Goal: Information Seeking & Learning: Learn about a topic

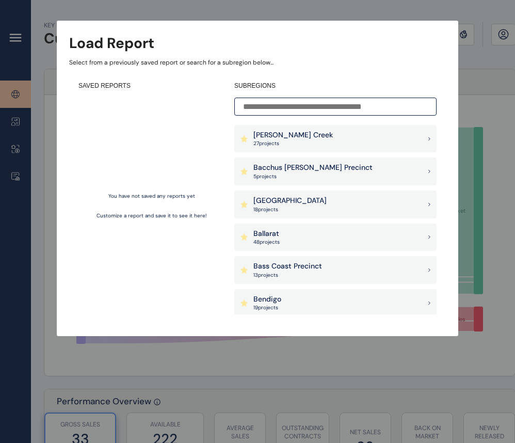
click at [339, 103] on input at bounding box center [335, 107] width 202 height 18
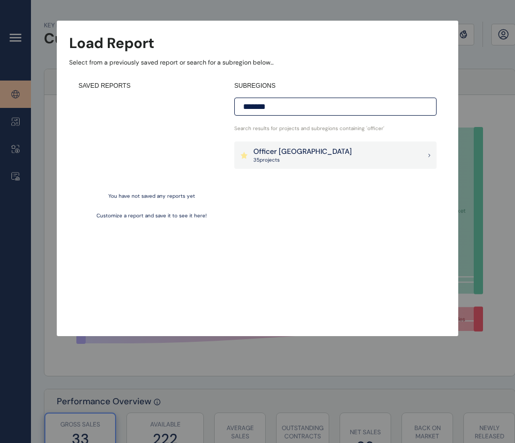
type input "*******"
click at [327, 157] on div "Officer [PERSON_NAME] 35 project s" at bounding box center [335, 155] width 202 height 28
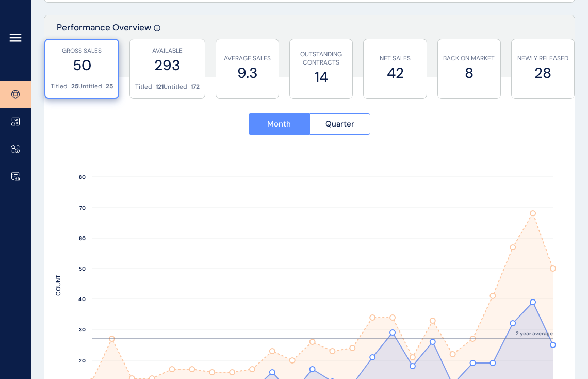
scroll to position [361, 0]
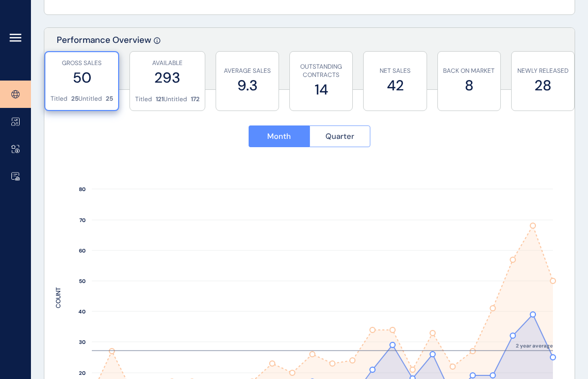
click at [332, 132] on span "Quarter" at bounding box center [340, 136] width 29 height 10
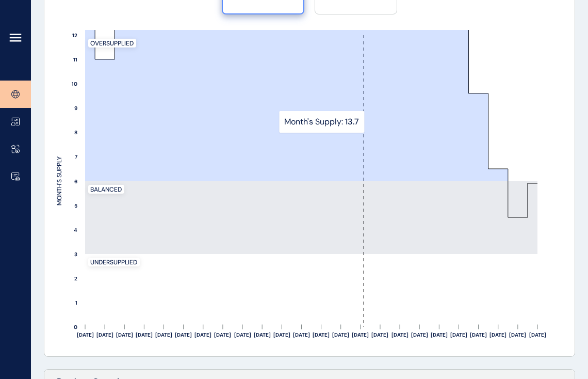
scroll to position [722, 0]
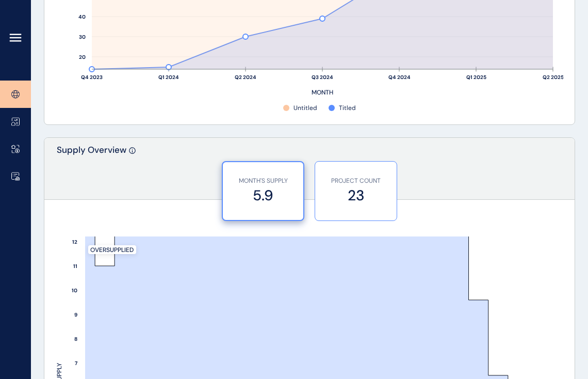
click at [375, 189] on label "23" at bounding box center [355, 195] width 71 height 20
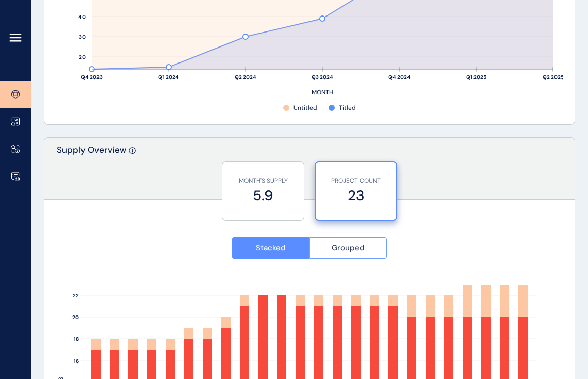
click at [336, 245] on span "Grouped" at bounding box center [348, 247] width 33 height 10
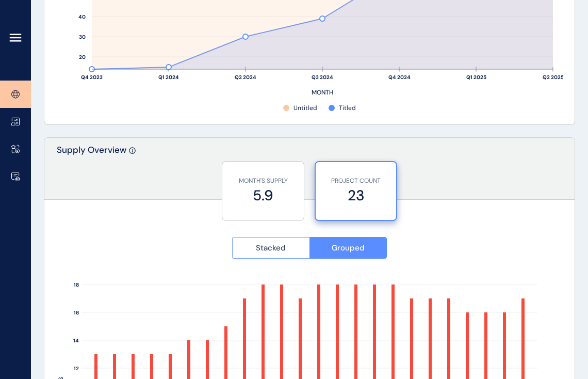
click at [278, 245] on span "Stacked" at bounding box center [271, 247] width 30 height 10
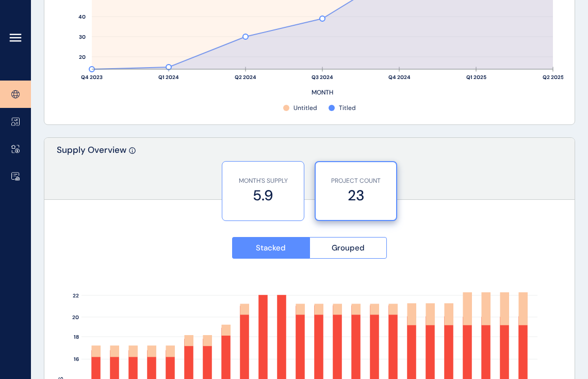
click at [279, 197] on label "5.9" at bounding box center [263, 195] width 71 height 20
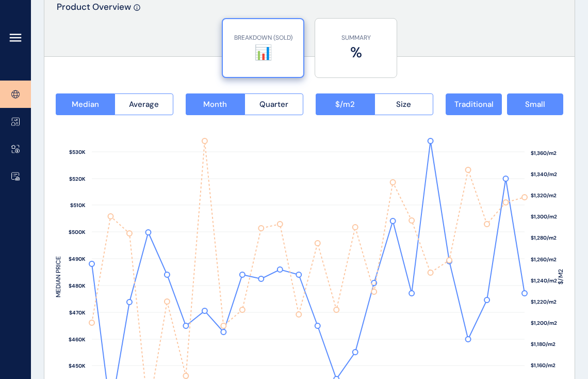
scroll to position [1290, 0]
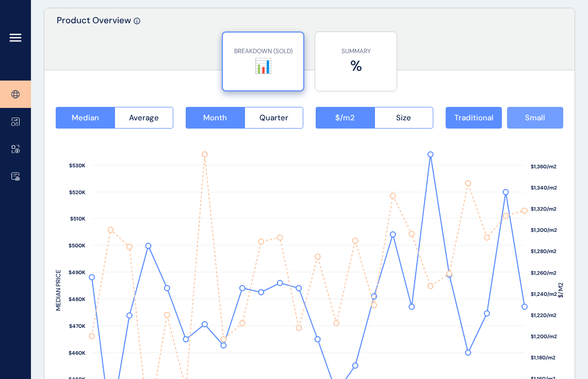
click at [526, 114] on span "Small" at bounding box center [535, 117] width 20 height 10
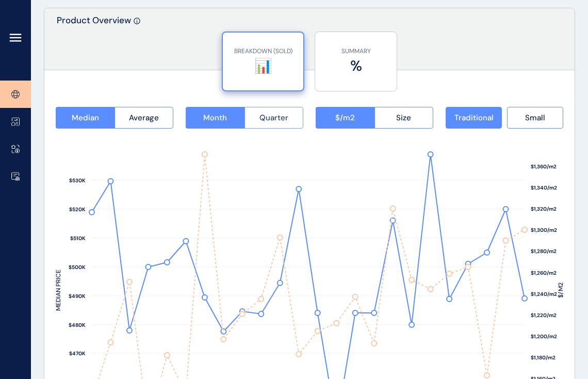
click at [265, 117] on span "Quarter" at bounding box center [274, 117] width 29 height 10
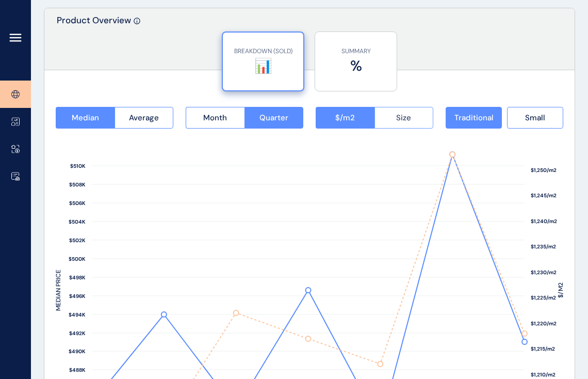
click at [399, 115] on span "Size" at bounding box center [403, 117] width 15 height 10
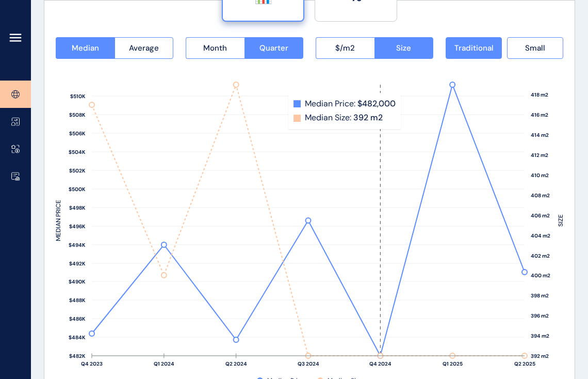
scroll to position [1341, 0]
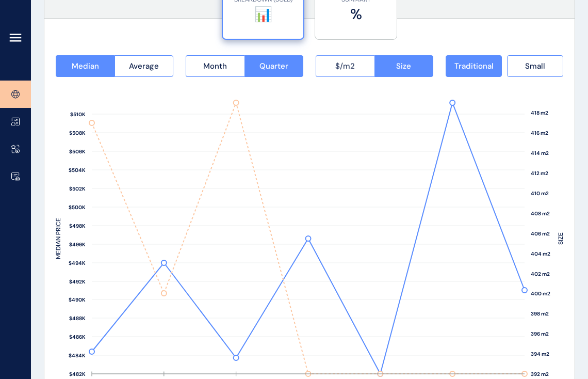
click at [359, 76] on button "$/m2" at bounding box center [345, 66] width 59 height 22
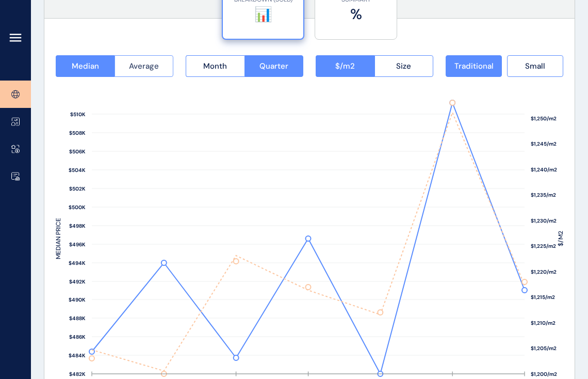
click at [161, 67] on button "Average" at bounding box center [144, 66] width 59 height 22
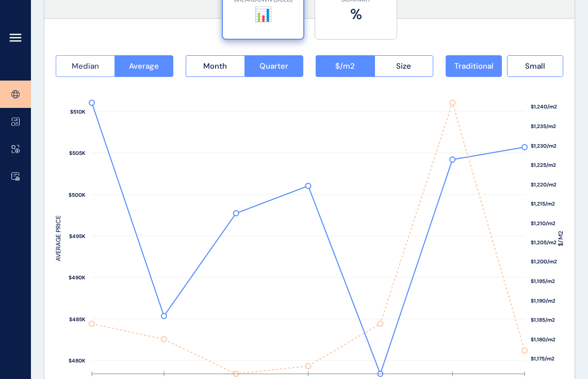
click at [92, 68] on span "Median" at bounding box center [85, 66] width 27 height 10
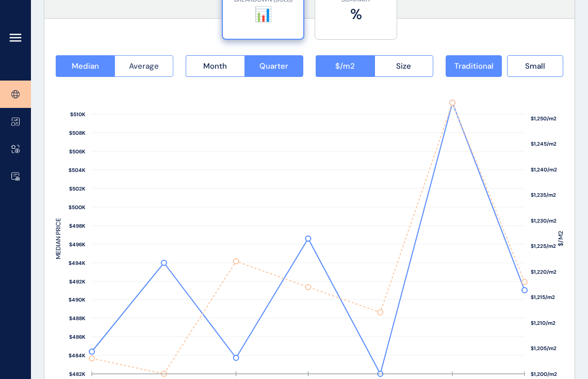
click at [129, 65] on span "Average" at bounding box center [144, 66] width 30 height 10
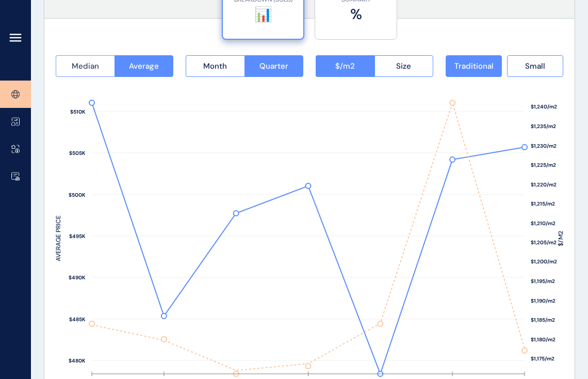
click at [87, 71] on span "Median" at bounding box center [85, 66] width 27 height 10
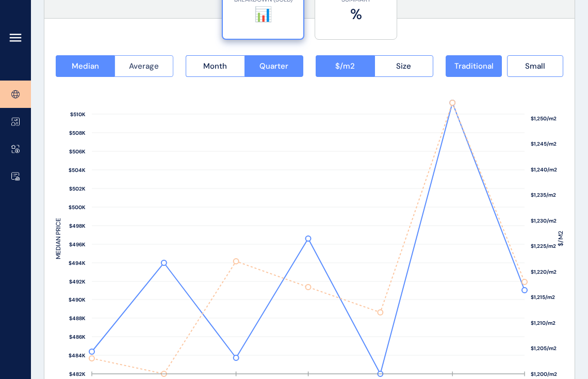
click at [129, 68] on span "Average" at bounding box center [144, 66] width 30 height 10
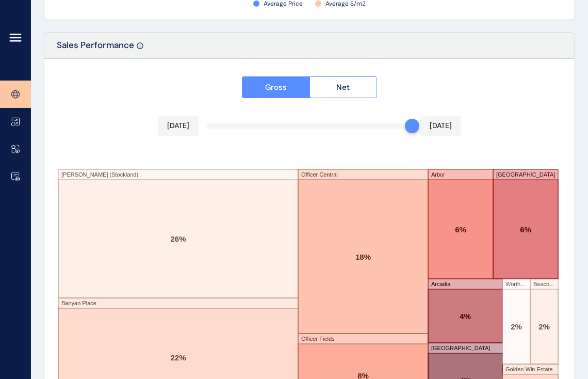
scroll to position [1754, 0]
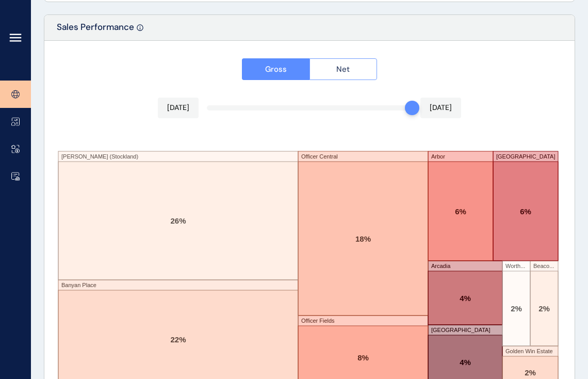
click at [347, 70] on span "Net" at bounding box center [342, 69] width 13 height 10
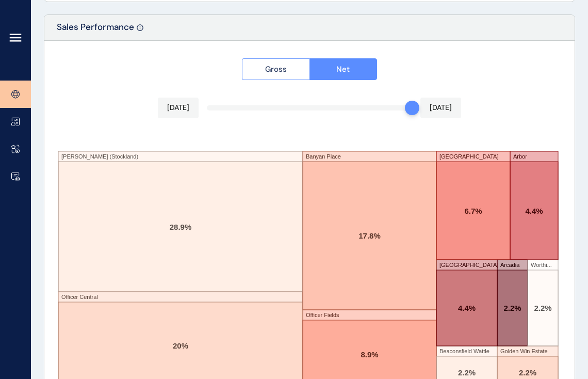
click at [260, 59] on button "Gross" at bounding box center [276, 69] width 68 height 22
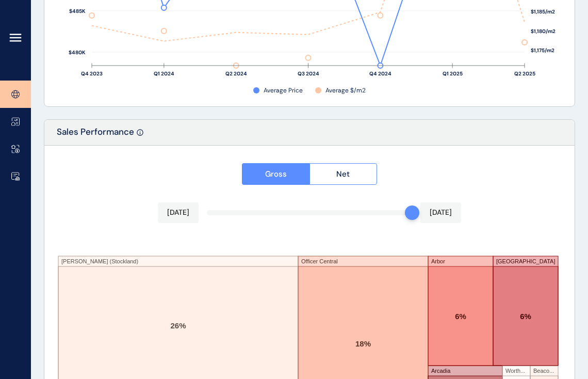
scroll to position [1639, 0]
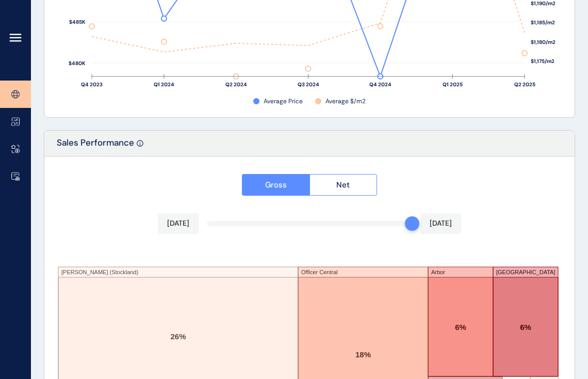
click at [439, 226] on p "[DATE]" at bounding box center [441, 223] width 22 height 10
click at [339, 174] on button "Net" at bounding box center [344, 185] width 68 height 22
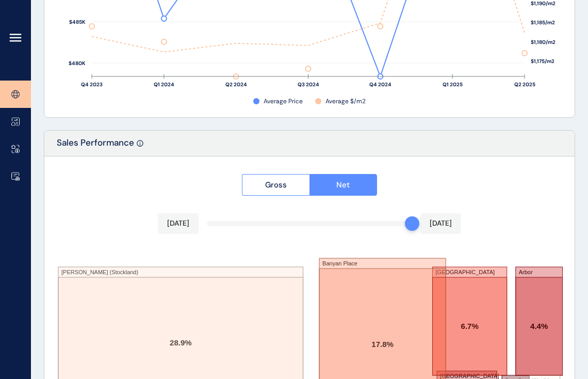
click at [189, 222] on p "[DATE]" at bounding box center [178, 223] width 22 height 10
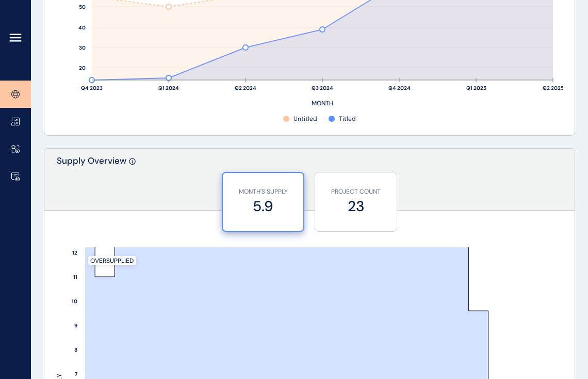
scroll to position [710, 0]
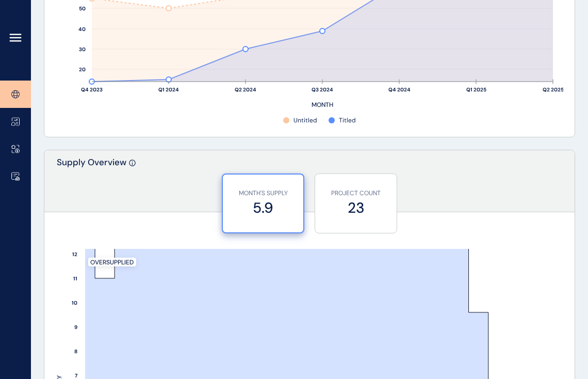
click at [135, 163] on icon at bounding box center [132, 163] width 6 height 6
click at [504, 219] on div "MONTH'S SUPPLY 5.9 PROJECT COUNT 23" at bounding box center [309, 199] width 530 height 52
click at [375, 213] on label "23" at bounding box center [355, 208] width 71 height 20
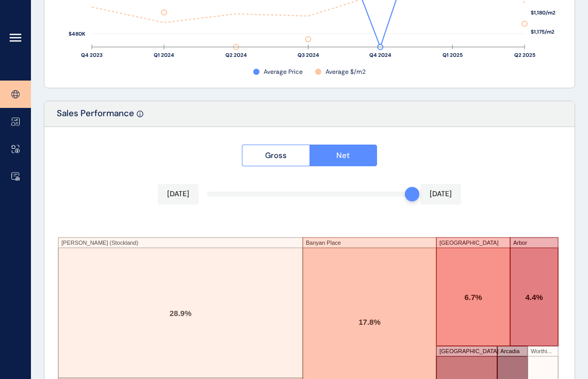
scroll to position [1816, 0]
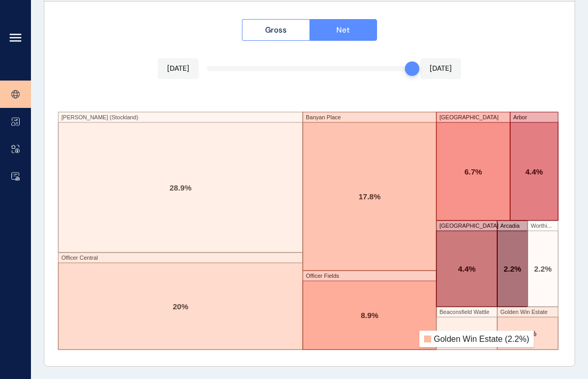
click at [538, 331] on rect at bounding box center [527, 333] width 61 height 33
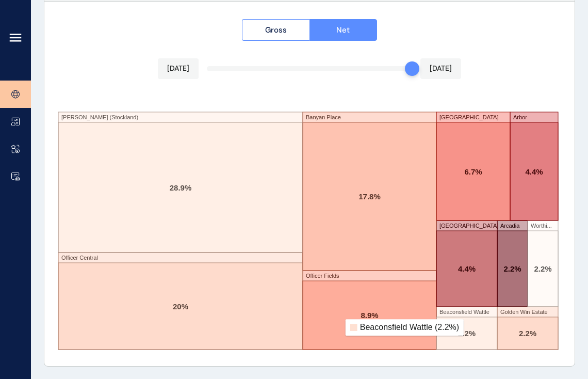
click at [472, 327] on rect at bounding box center [466, 333] width 61 height 33
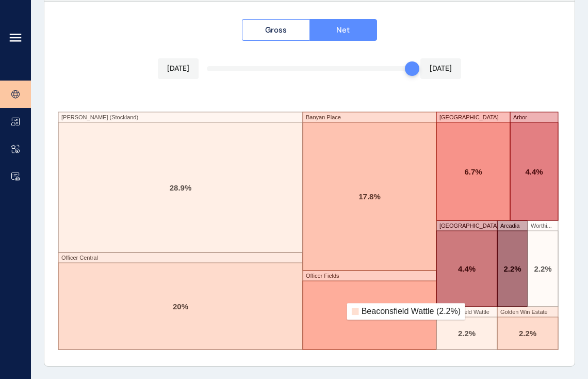
click at [473, 312] on rect at bounding box center [466, 327] width 61 height 43
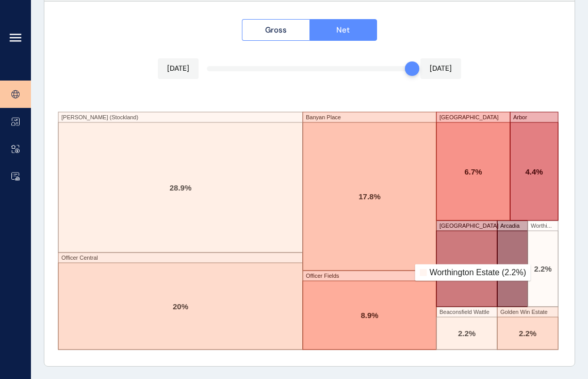
click at [538, 272] on rect at bounding box center [543, 269] width 30 height 76
click at [517, 279] on rect at bounding box center [512, 269] width 30 height 76
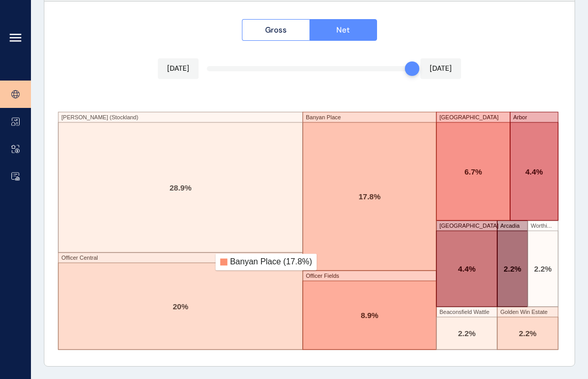
scroll to position [1764, 0]
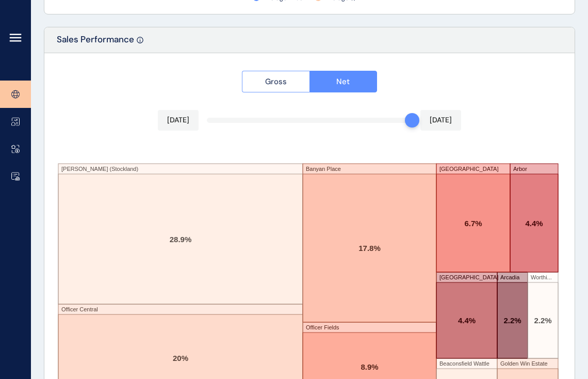
click at [268, 80] on span "Gross" at bounding box center [276, 81] width 22 height 10
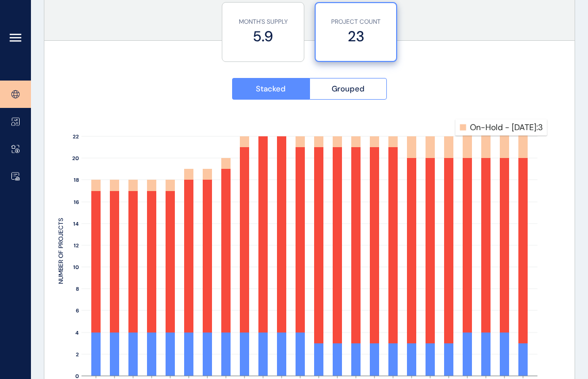
scroll to position [938, 0]
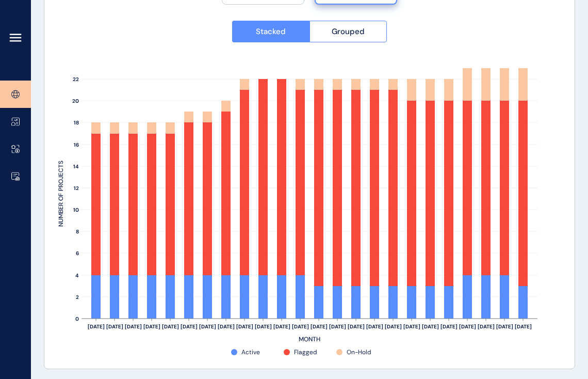
click at [301, 351] on rect at bounding box center [310, 352] width 52 height 10
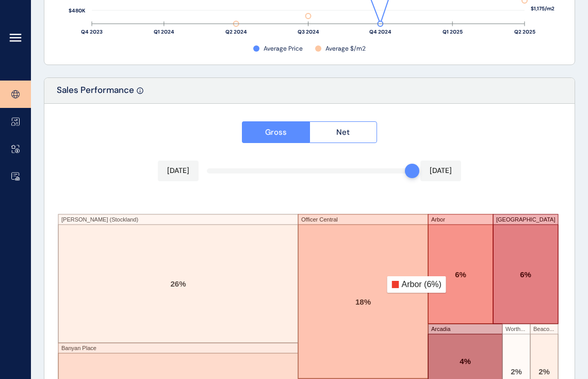
scroll to position [1712, 0]
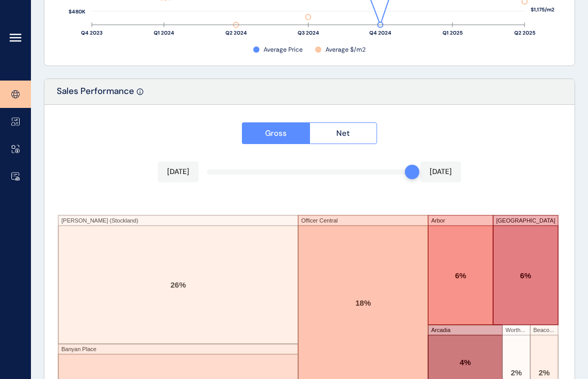
click at [113, 115] on div "Gross Net Aug 2025 Aug 2025 Starling (Stockland) Banyan Place Officer Central O…" at bounding box center [309, 287] width 530 height 364
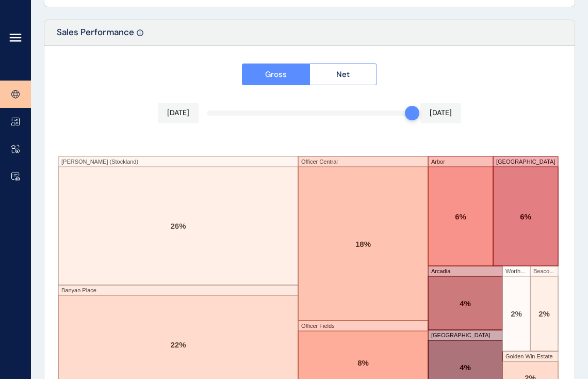
scroll to position [1816, 0]
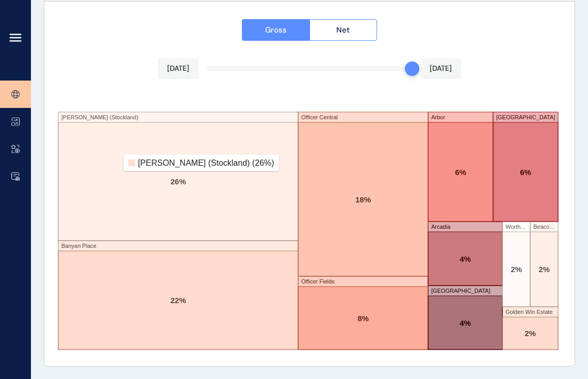
click at [114, 163] on rect at bounding box center [178, 181] width 240 height 118
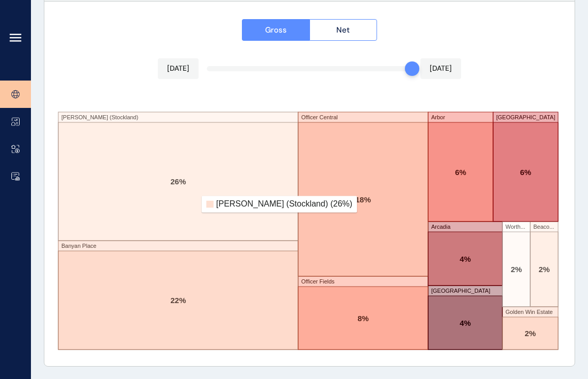
click at [192, 203] on rect at bounding box center [178, 181] width 240 height 118
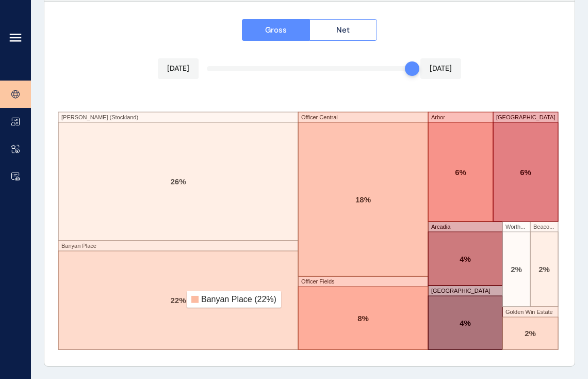
click at [180, 299] on rect at bounding box center [178, 300] width 240 height 99
click at [360, 29] on button "Net" at bounding box center [344, 30] width 68 height 22
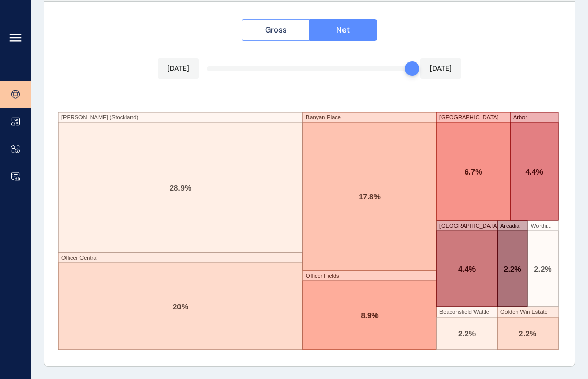
click at [283, 36] on button "Gross" at bounding box center [276, 30] width 68 height 22
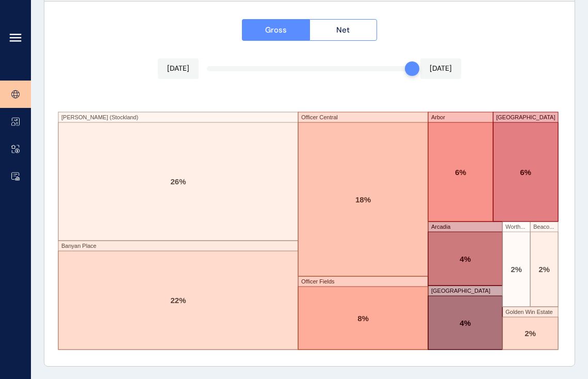
click at [96, 86] on div "Gross Net Aug 2025 Aug 2025 Starling (Stockland) Banyan Place Officer Central O…" at bounding box center [309, 184] width 530 height 364
click at [104, 116] on rect at bounding box center [178, 176] width 240 height 128
click at [88, 118] on rect at bounding box center [178, 176] width 240 height 128
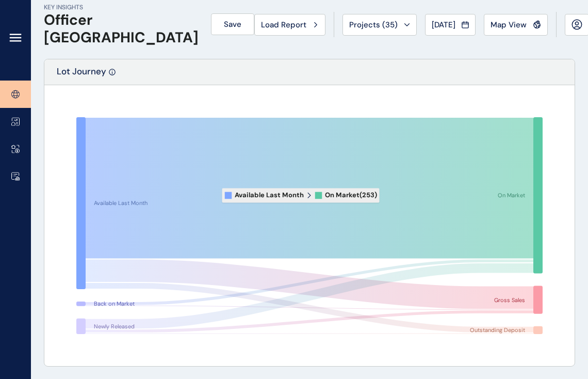
scroll to position [0, 0]
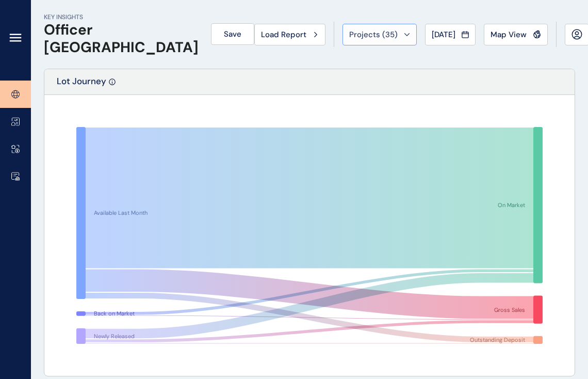
drag, startPoint x: 386, startPoint y: 37, endPoint x: 353, endPoint y: 36, distance: 33.0
click at [353, 36] on span "Projects ( 35 )" at bounding box center [373, 34] width 48 height 10
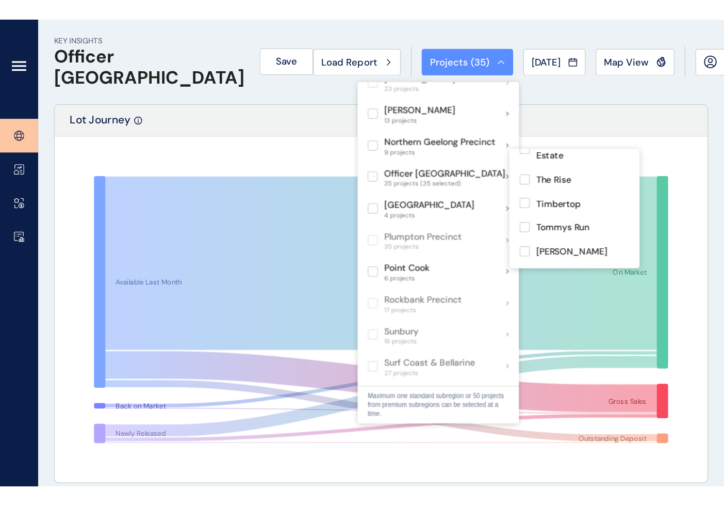
scroll to position [592, 0]
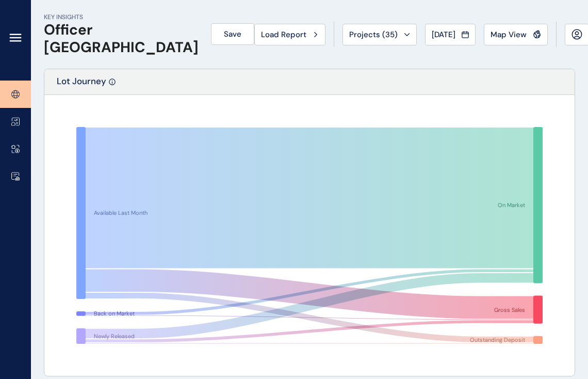
click at [469, 60] on div "KEY INSIGHTS Officer Pakenham Save Load Report Projects ( 35 ) Aug 2025 2025 < …" at bounding box center [309, 34] width 531 height 69
click at [491, 38] on span "Map View" at bounding box center [509, 34] width 36 height 10
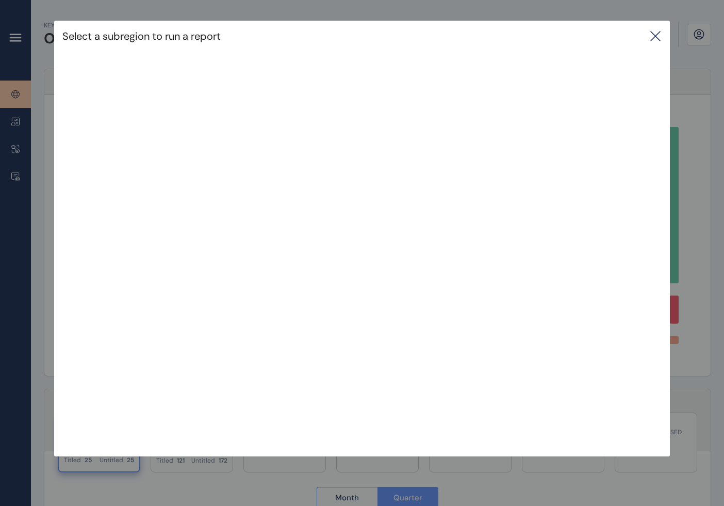
click at [595, 289] on div "Select a subregion to run a report" at bounding box center [362, 217] width 724 height 435
click at [595, 33] on div "Select a subregion to run a report" at bounding box center [361, 36] width 615 height 31
click at [595, 36] on icon at bounding box center [656, 36] width 12 height 12
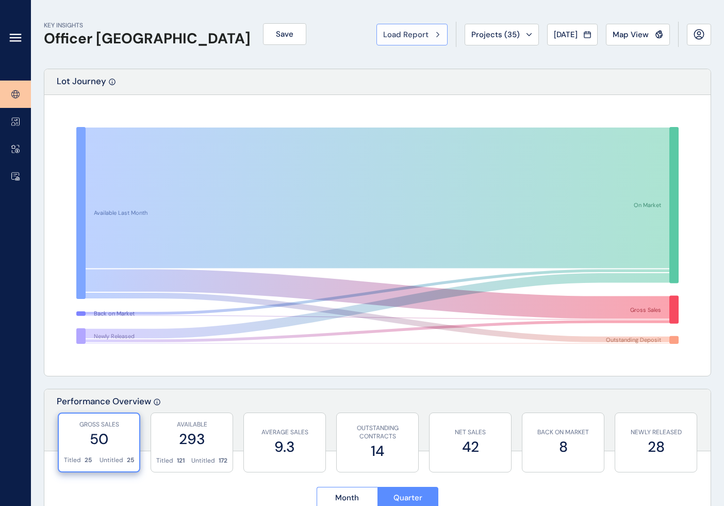
click at [431, 39] on div "Load Report" at bounding box center [412, 34] width 58 height 10
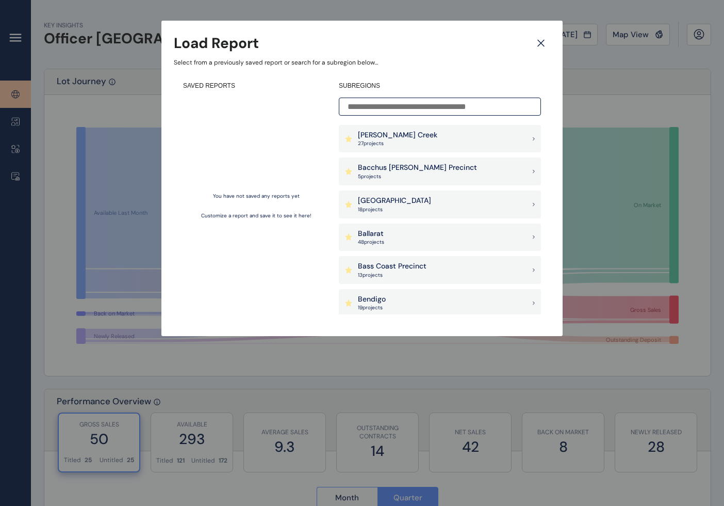
click at [544, 43] on icon at bounding box center [541, 43] width 19 height 18
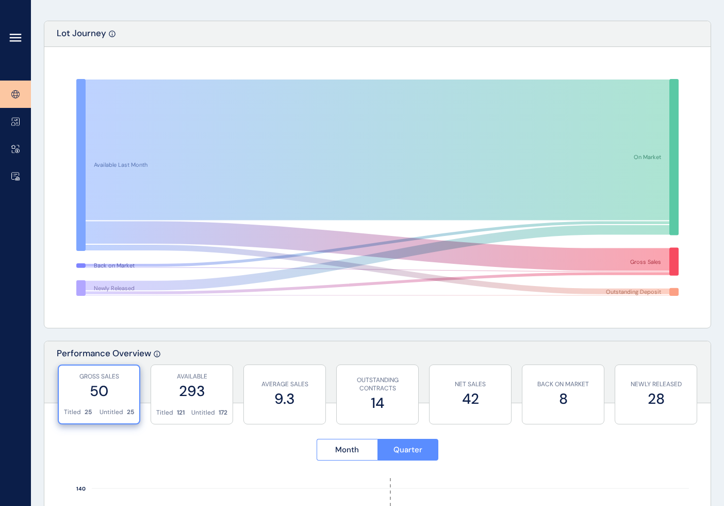
scroll to position [0, 0]
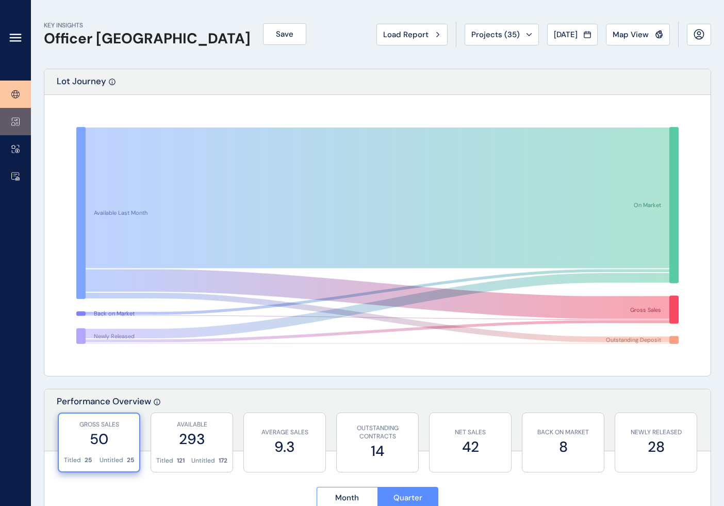
click at [13, 116] on link at bounding box center [15, 121] width 31 height 27
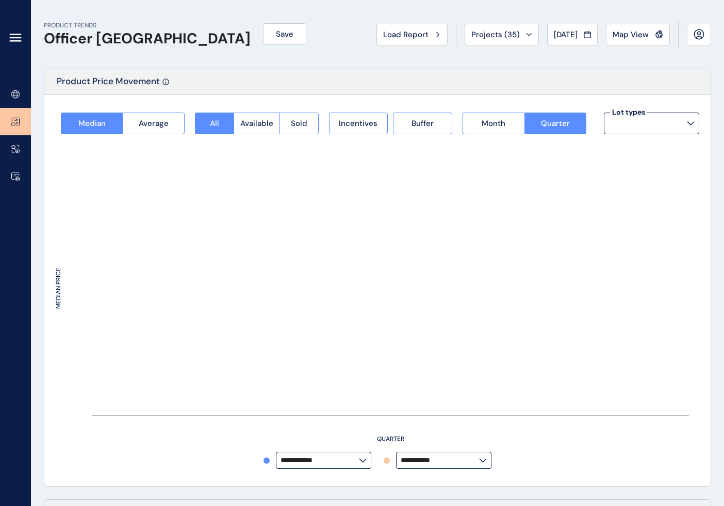
type input "**********"
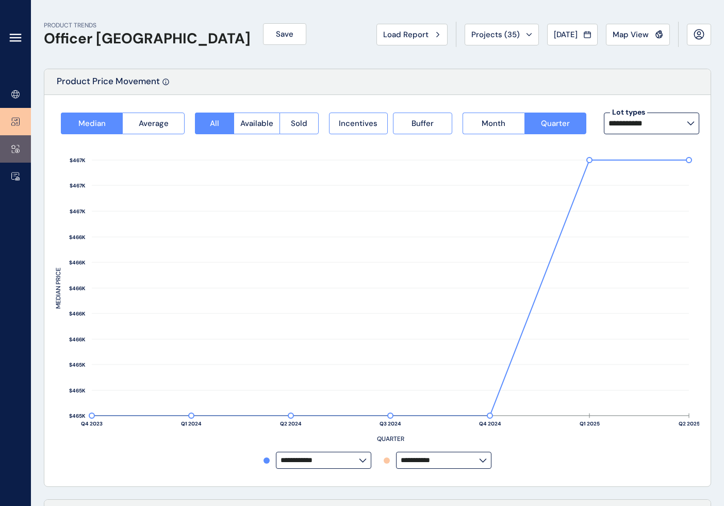
click at [18, 143] on link at bounding box center [15, 148] width 31 height 27
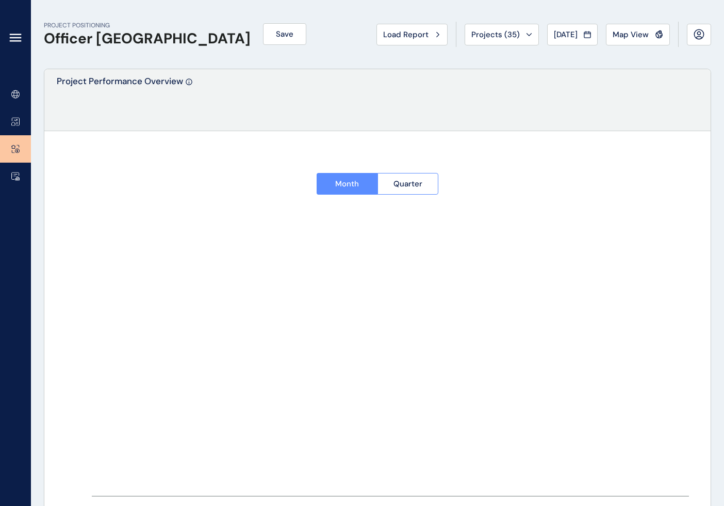
type input "**********"
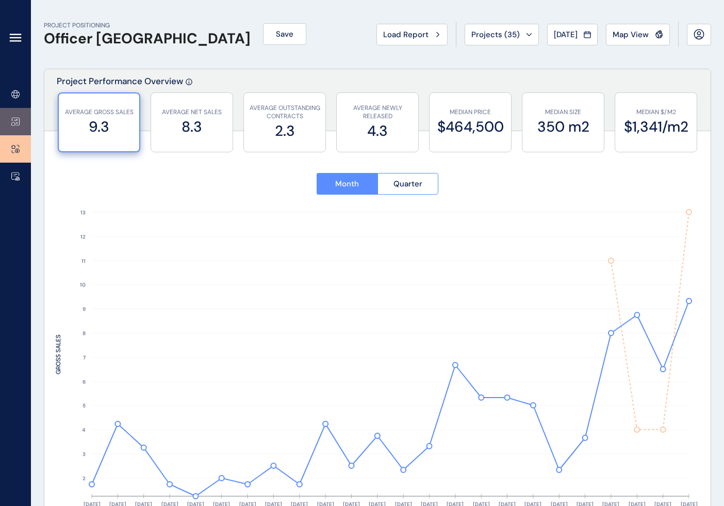
click at [18, 129] on link at bounding box center [15, 121] width 31 height 27
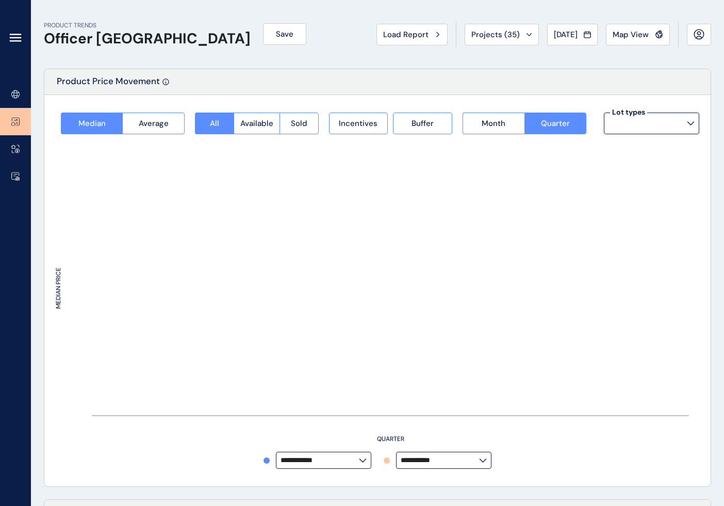
type input "**********"
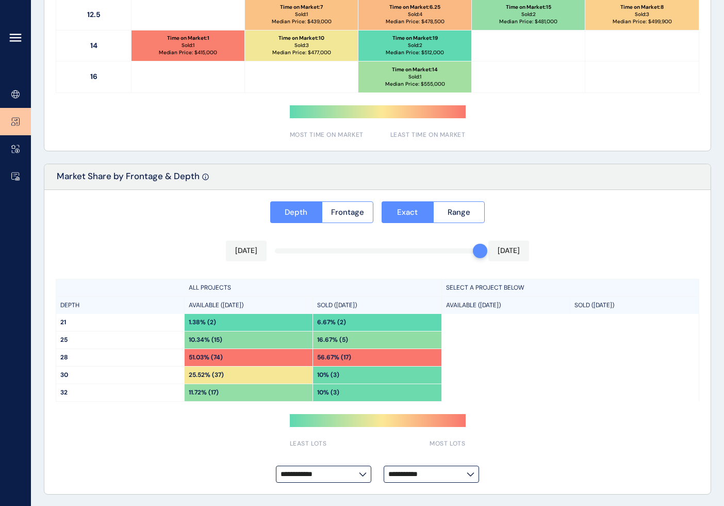
scroll to position [702, 0]
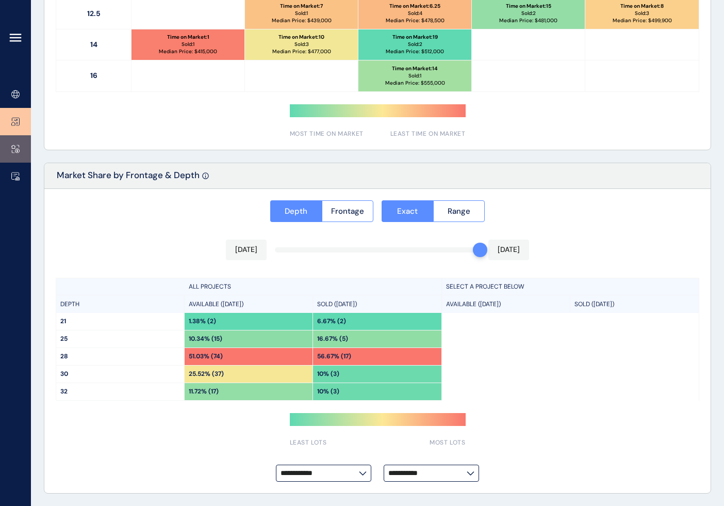
click at [13, 150] on icon at bounding box center [15, 148] width 8 height 9
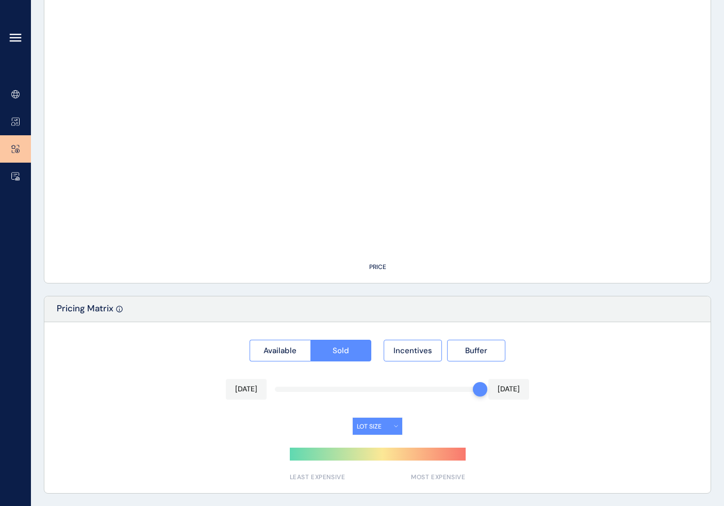
scroll to position [683, 0]
type input "**********"
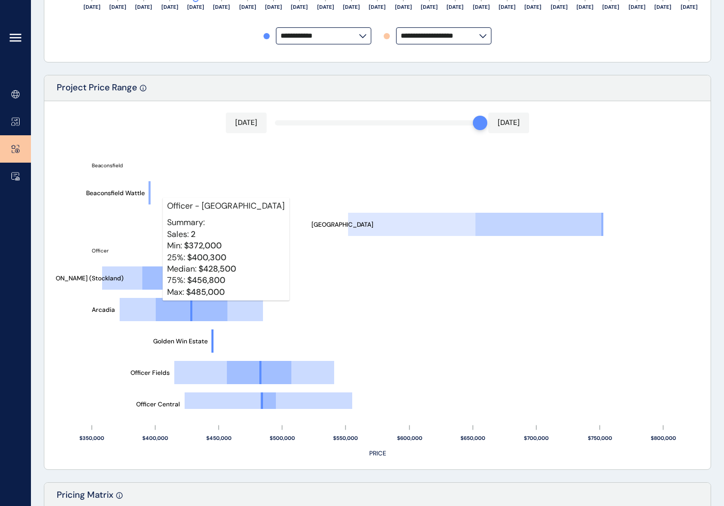
scroll to position [495, 0]
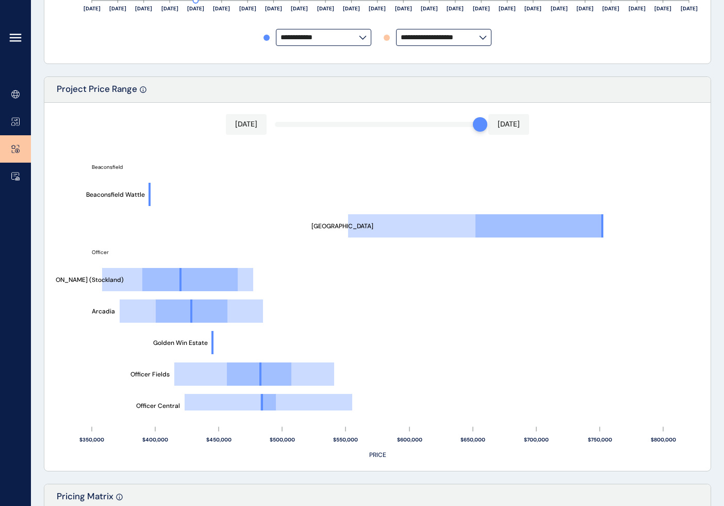
drag, startPoint x: 384, startPoint y: 342, endPoint x: 416, endPoint y: 344, distance: 32.6
click at [416, 344] on rect at bounding box center [378, 358] width 644 height 413
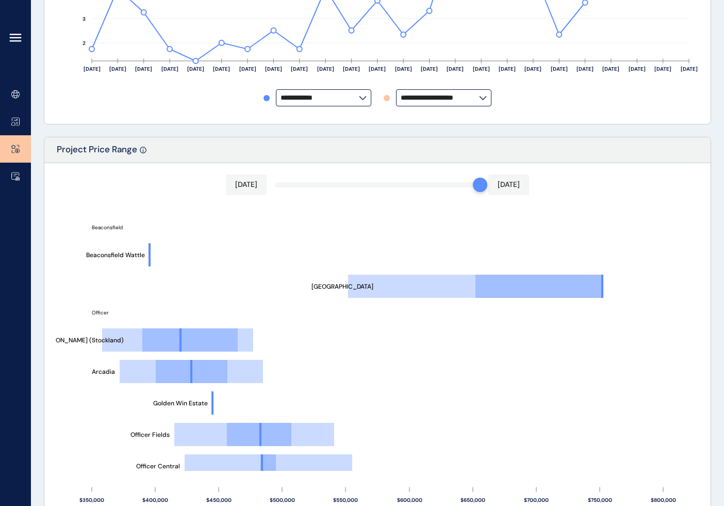
scroll to position [444, 0]
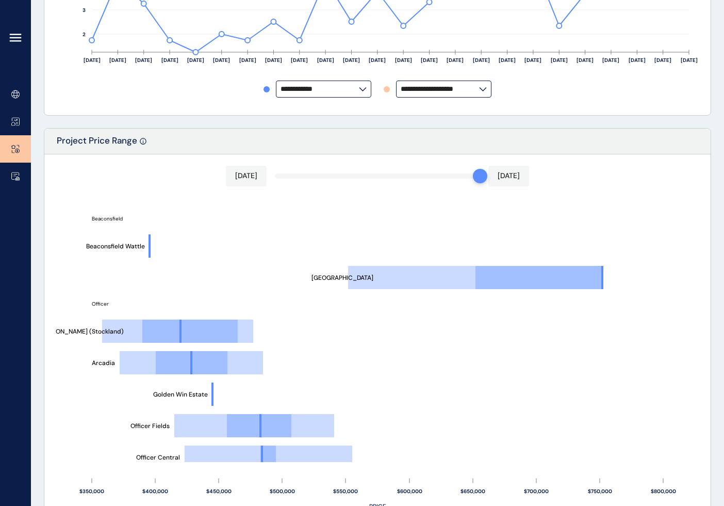
click at [406, 95] on label "**********" at bounding box center [443, 88] width 95 height 17
click at [362, 139] on div "Project Price Range" at bounding box center [377, 141] width 667 height 26
click at [15, 175] on icon at bounding box center [15, 176] width 8 height 9
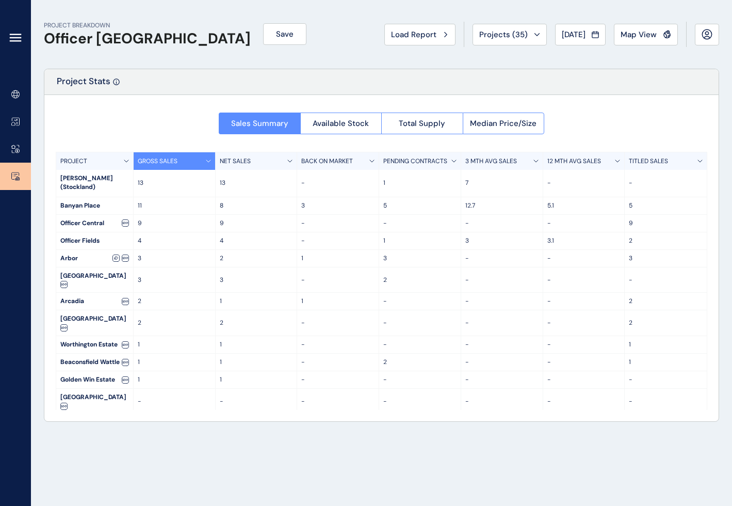
click at [114, 179] on div "Starling (Stockland)" at bounding box center [94, 183] width 77 height 27
click at [86, 197] on div "Banyan Place" at bounding box center [94, 205] width 77 height 17
click at [82, 197] on div "Banyan Place" at bounding box center [94, 205] width 77 height 17
click at [14, 97] on icon at bounding box center [15, 94] width 8 height 9
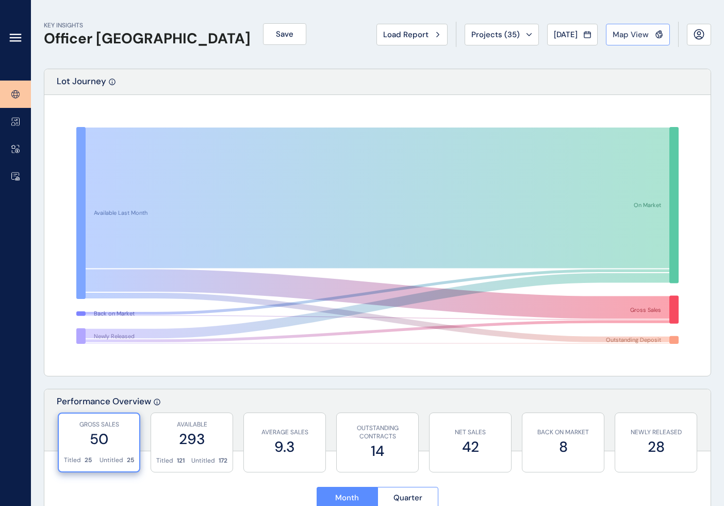
click at [595, 28] on button "Map View" at bounding box center [638, 35] width 64 height 22
